Goal: Task Accomplishment & Management: Manage account settings

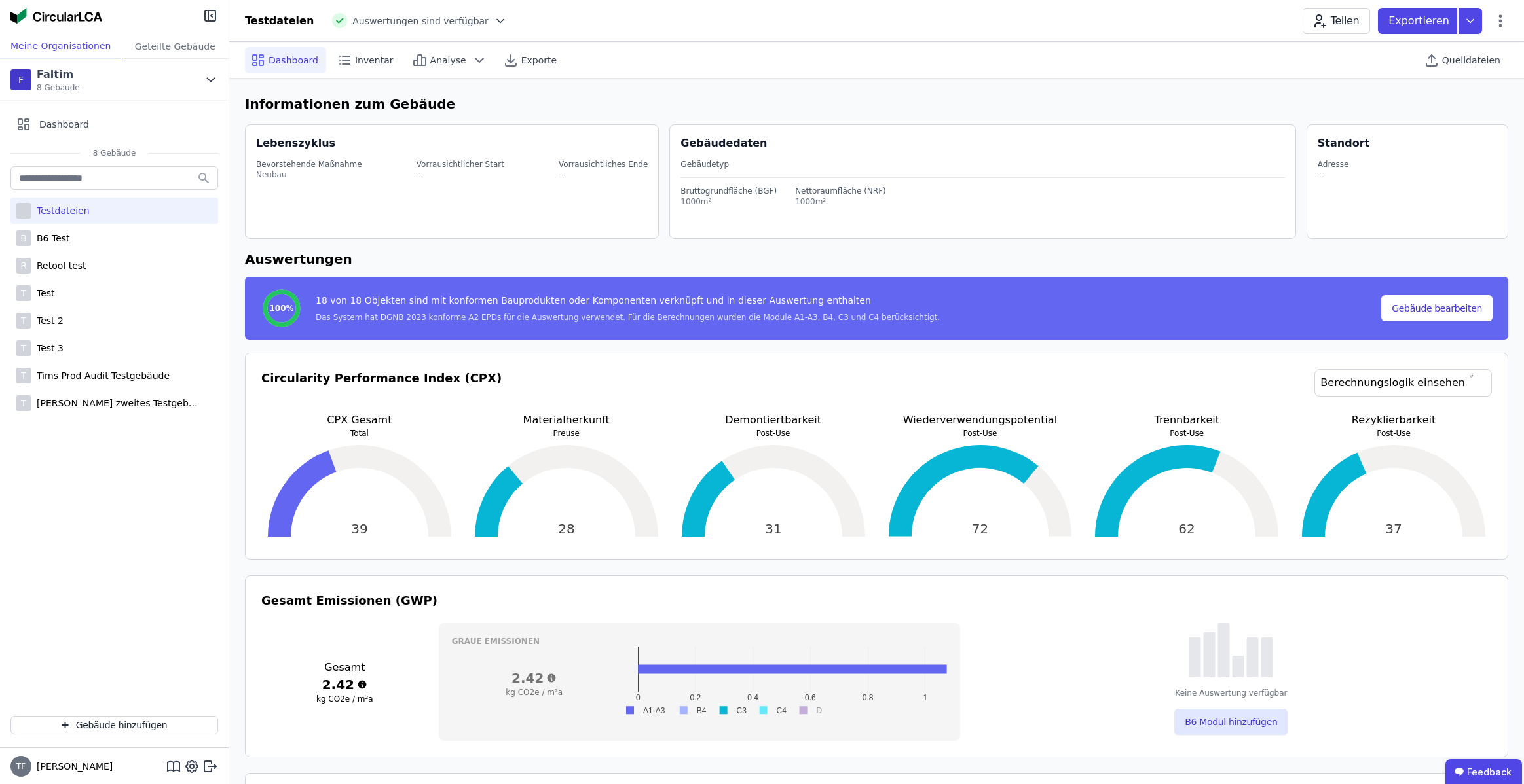
select select "*"
click at [1506, 21] on icon at bounding box center [1500, 21] width 16 height 16
click at [48, 31] on div at bounding box center [114, 16] width 229 height 34
click at [210, 763] on icon at bounding box center [210, 766] width 16 height 16
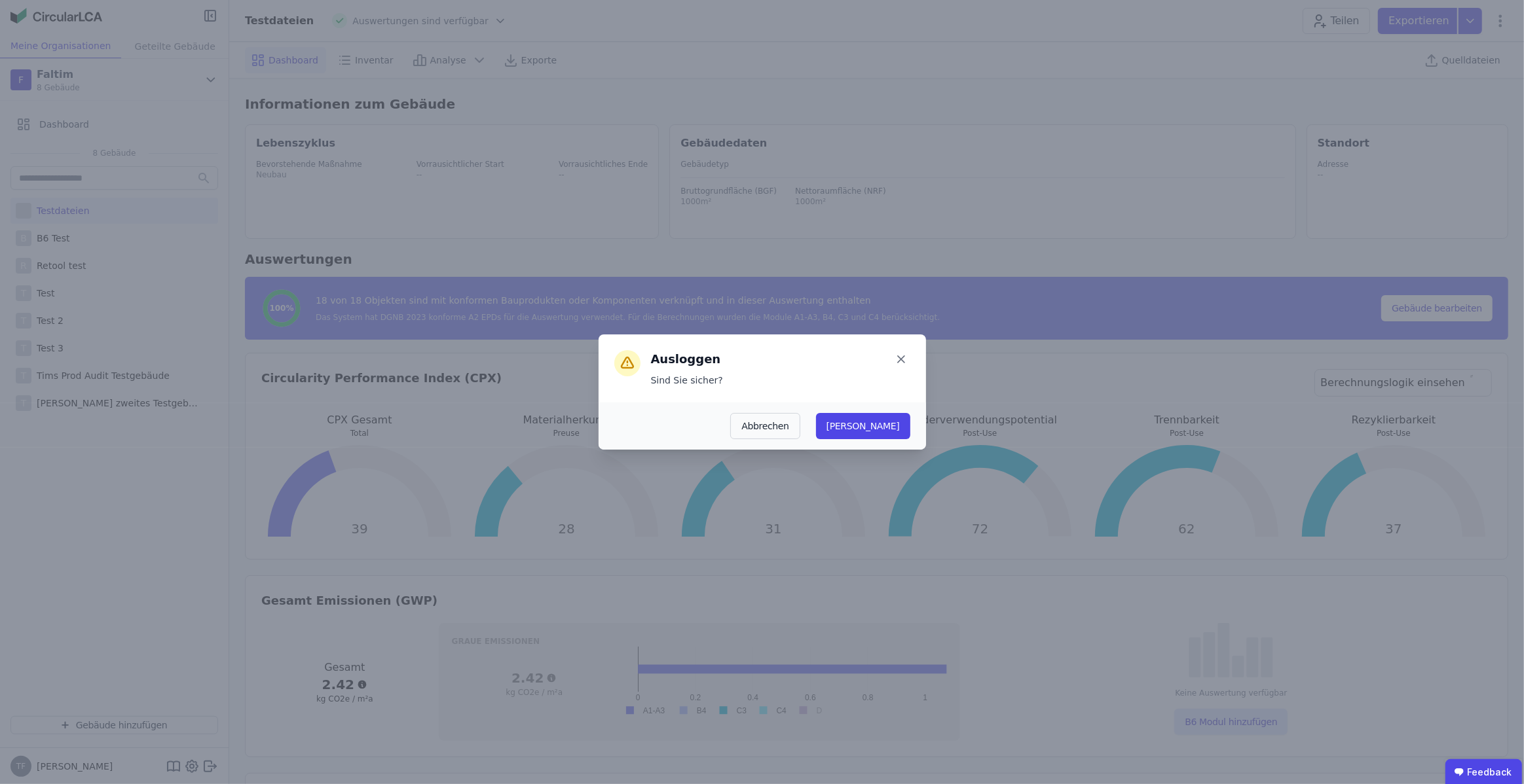
click at [902, 425] on button "[PERSON_NAME]" at bounding box center [862, 426] width 94 height 26
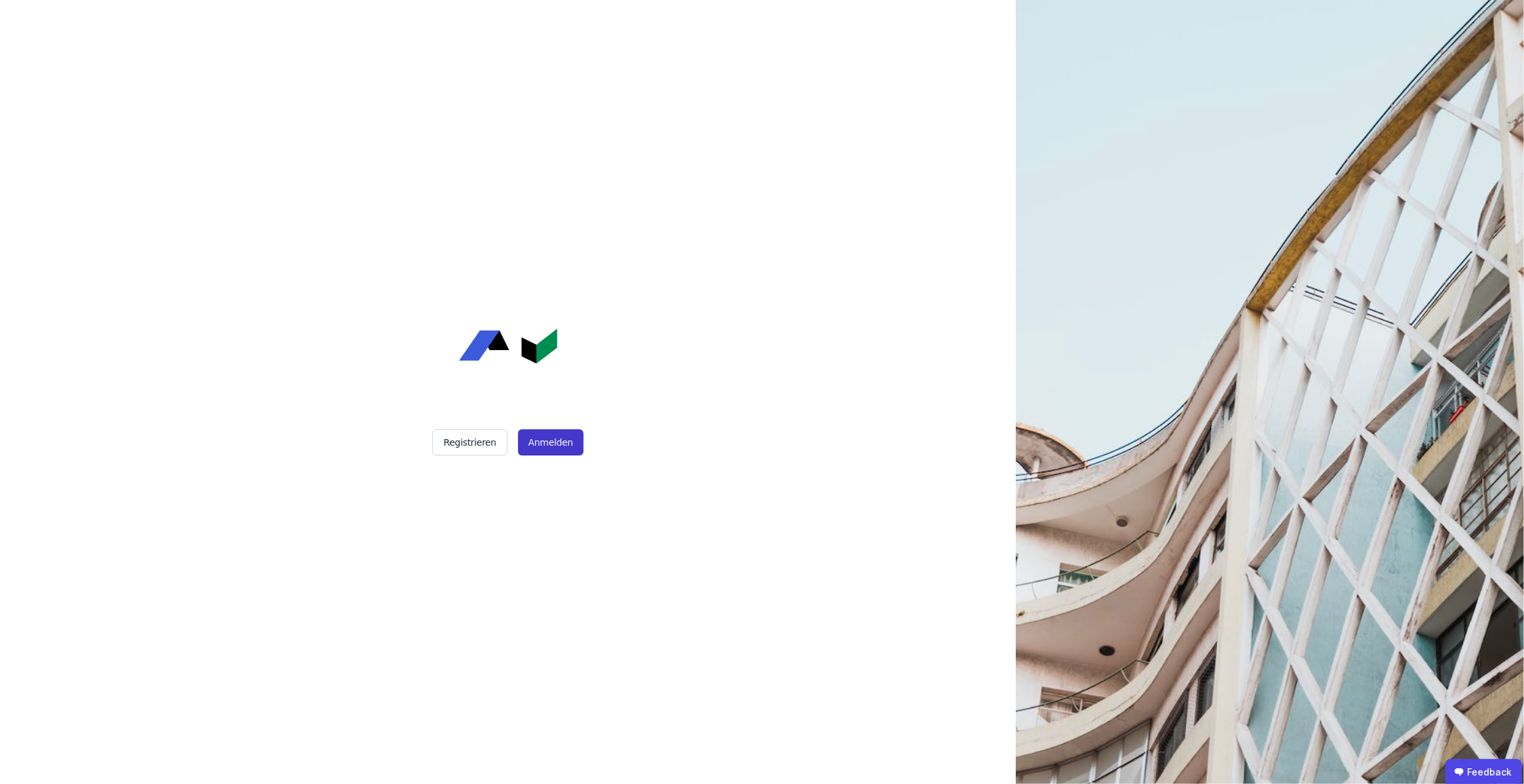
click at [543, 445] on button "Anmelden" at bounding box center [551, 442] width 66 height 26
